Goal: Task Accomplishment & Management: Understand process/instructions

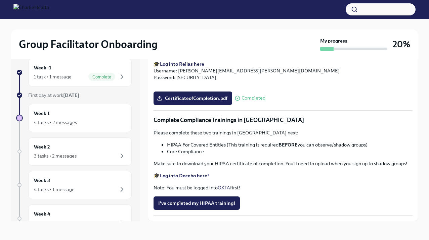
scroll to position [11, 0]
click at [168, 174] on strong "Log into Docebo here!" at bounding box center [184, 176] width 49 height 6
click at [177, 176] on strong "Log into Docebo here!" at bounding box center [184, 176] width 49 height 6
click at [172, 204] on span "I've completed my HIPAA training!" at bounding box center [196, 203] width 77 height 7
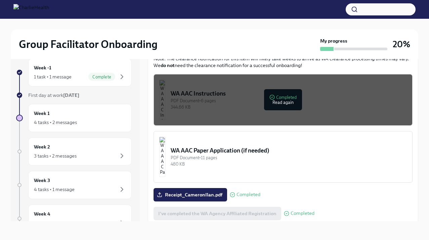
scroll to position [490, 0]
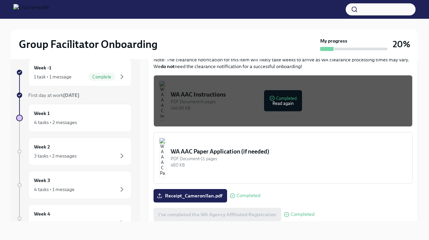
click at [197, 148] on div "WA AAC Paper Application (if needed)" at bounding box center [289, 152] width 236 height 8
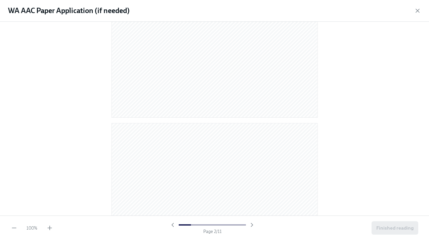
scroll to position [226, 0]
click at [253, 225] on icon "button" at bounding box center [252, 225] width 2 height 3
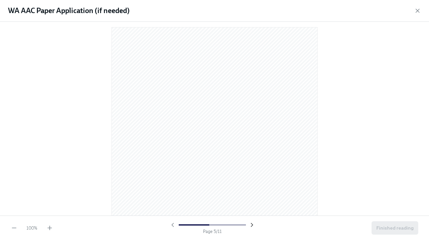
click at [253, 225] on icon "button" at bounding box center [252, 225] width 2 height 3
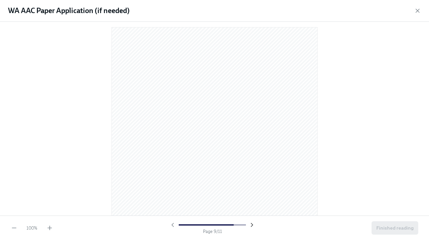
click at [253, 225] on icon "button" at bounding box center [252, 225] width 2 height 3
click at [400, 229] on span "Finished reading" at bounding box center [394, 228] width 37 height 7
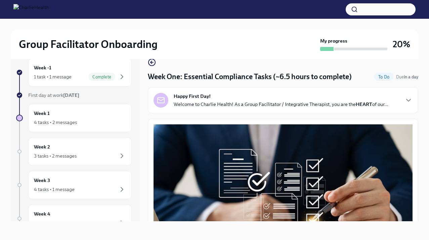
scroll to position [0, 0]
click at [397, 96] on div "Happy First Day! Welcome to Charlie Health! As a Group Facilitator / Integrativ…" at bounding box center [282, 100] width 259 height 15
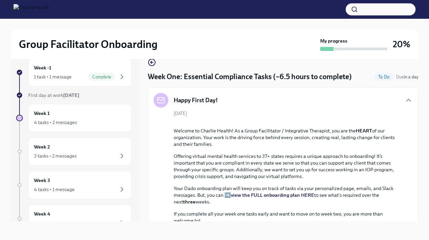
click at [403, 99] on div "Happy First Day!" at bounding box center [282, 100] width 259 height 15
click at [411, 96] on div "Happy First Day!" at bounding box center [282, 100] width 259 height 15
click at [410, 103] on icon "button" at bounding box center [408, 100] width 8 height 8
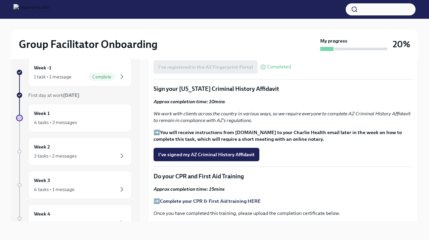
scroll to position [743, 0]
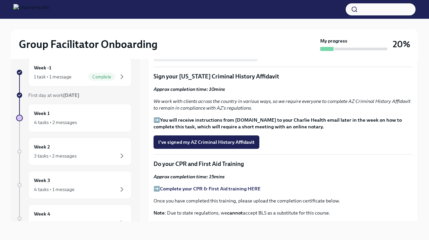
click at [385, 121] on p "➡️ You will receive instructions from [DOMAIN_NAME] to your Charlie Health emai…" at bounding box center [282, 123] width 259 height 13
